Goal: Task Accomplishment & Management: Manage account settings

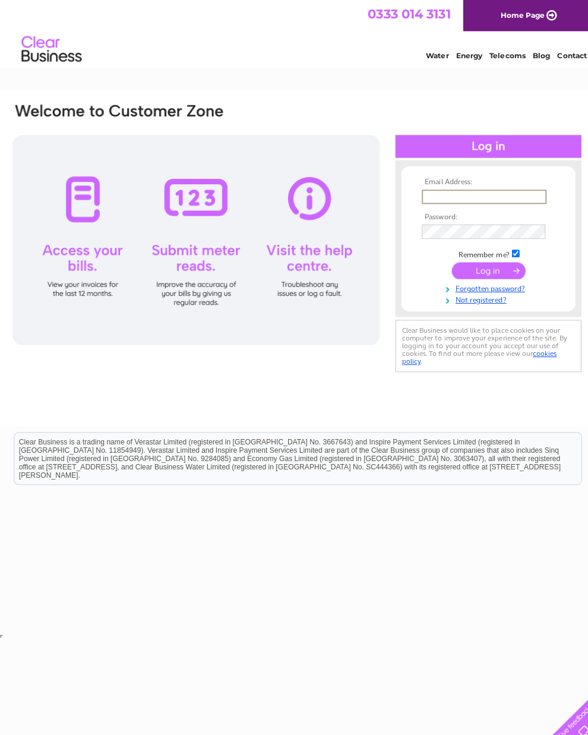
click at [466, 195] on input "text" at bounding box center [480, 195] width 124 height 14
type input "[EMAIL_ADDRESS][DOMAIN_NAME]"
click at [484, 272] on input "submit" at bounding box center [483, 266] width 73 height 17
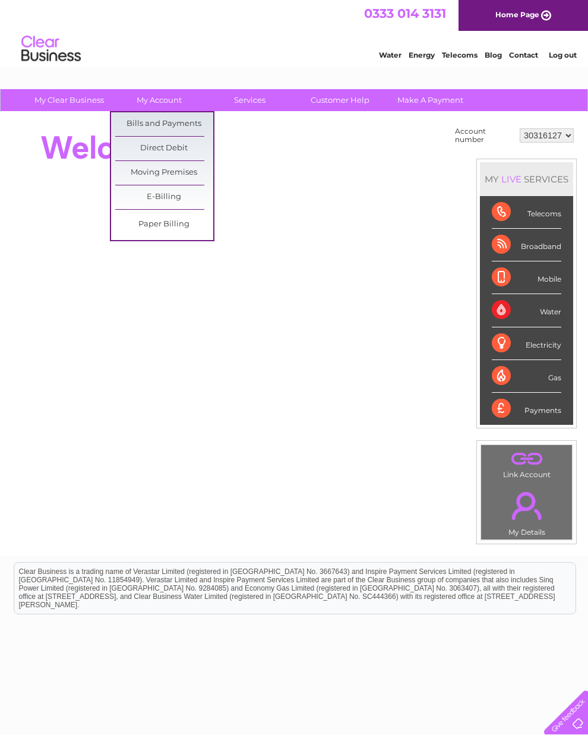
click at [181, 124] on link "Bills and Payments" at bounding box center [164, 124] width 98 height 24
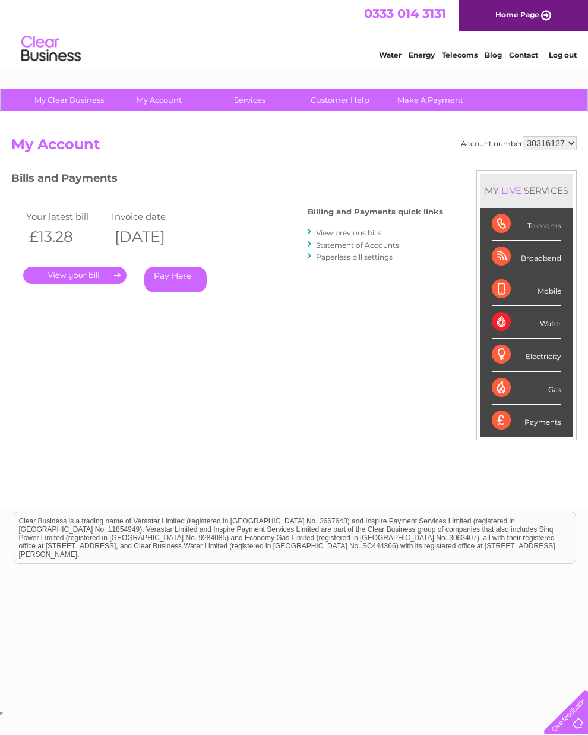
click at [334, 229] on link "View previous bills" at bounding box center [348, 232] width 65 height 9
